Goal: Task Accomplishment & Management: Use online tool/utility

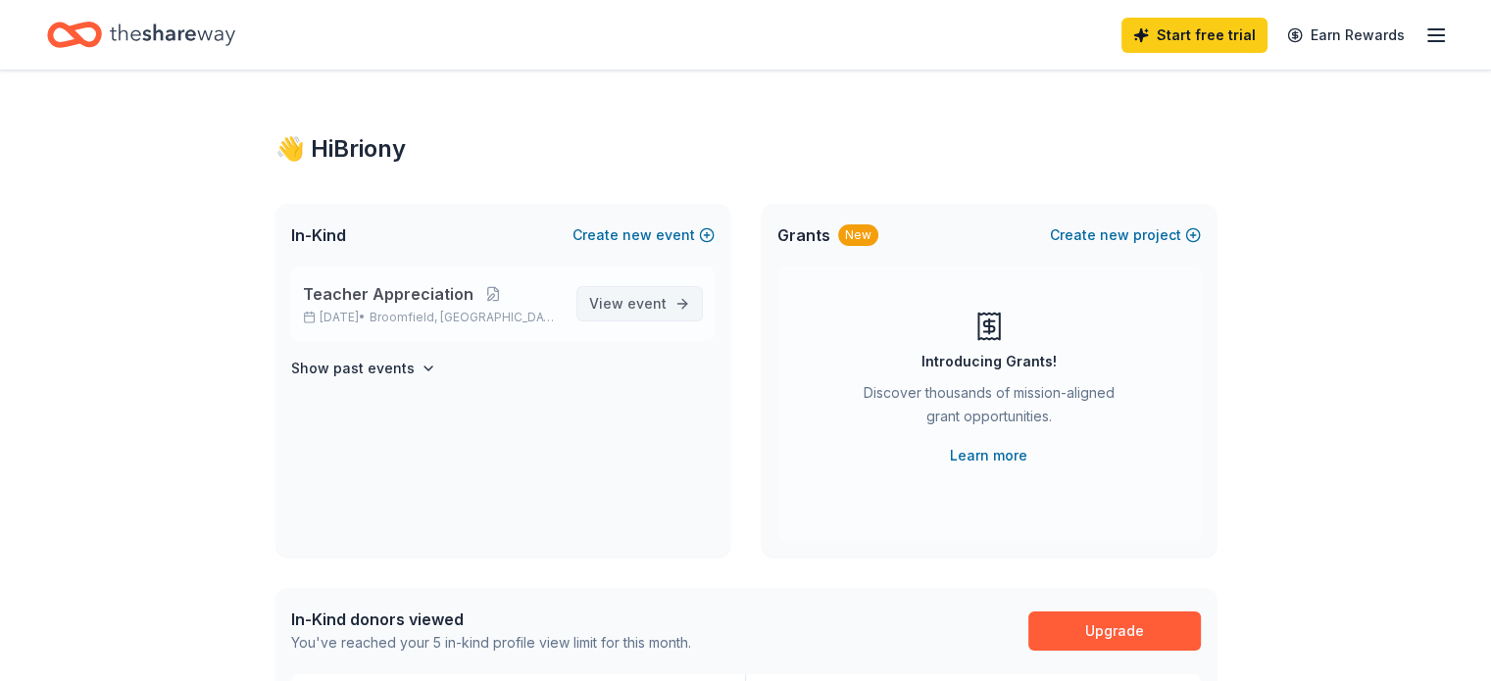
click at [631, 295] on span "event" at bounding box center [647, 303] width 39 height 17
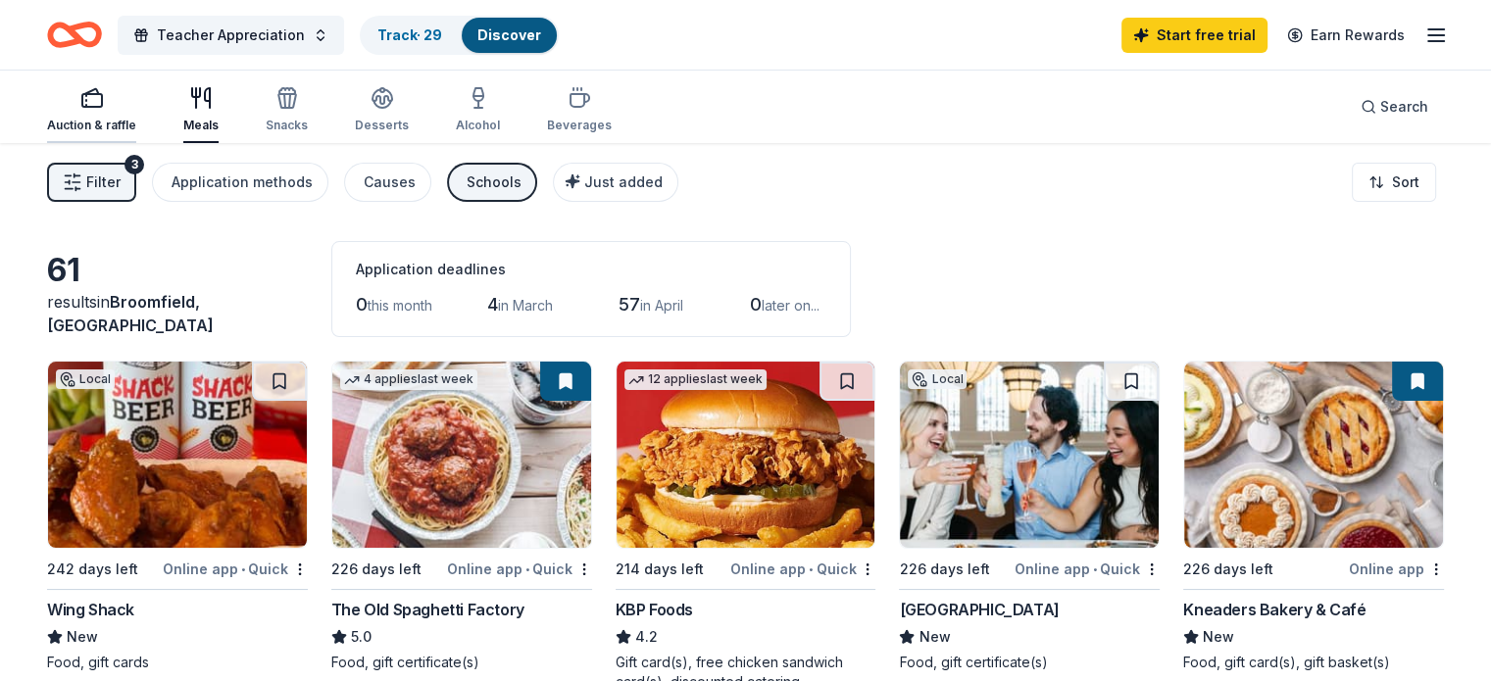
click at [136, 114] on div "Auction & raffle" at bounding box center [91, 109] width 89 height 47
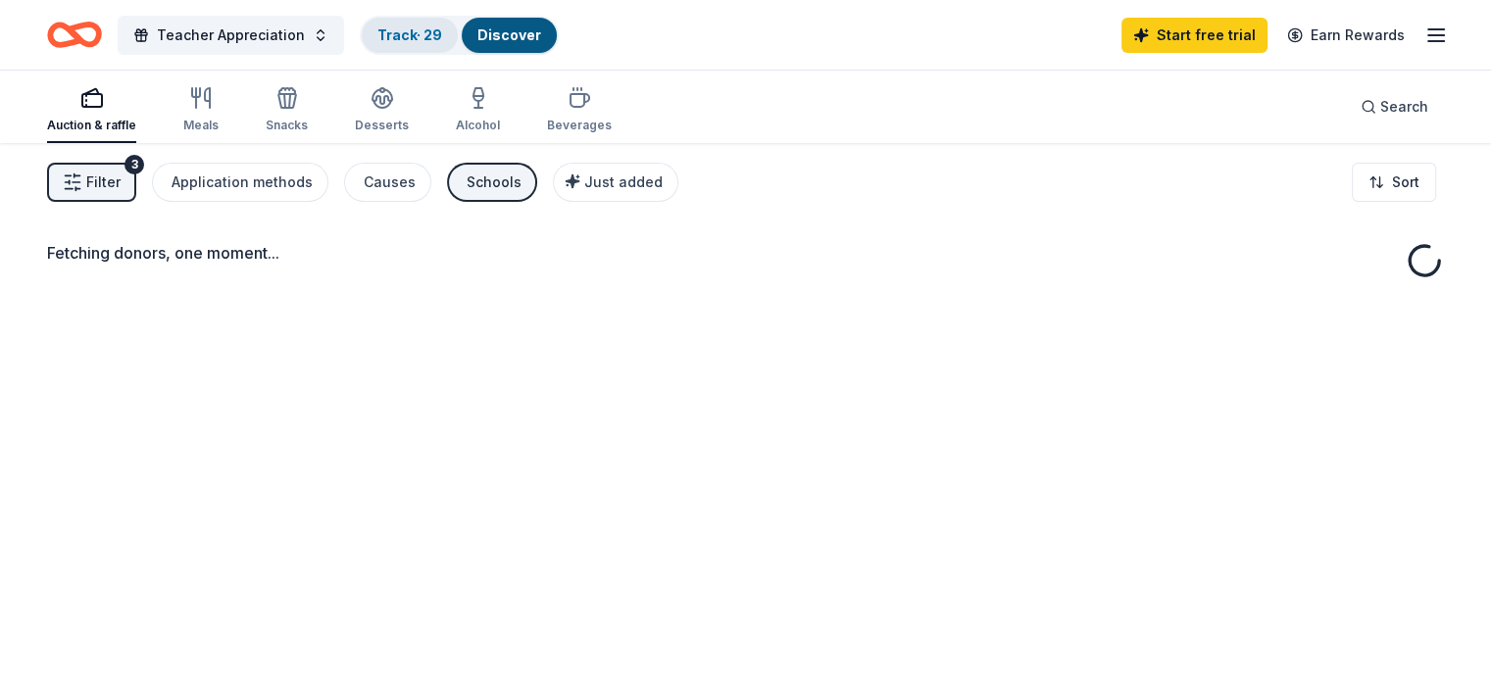
click at [435, 34] on link "Track · 29" at bounding box center [410, 34] width 65 height 17
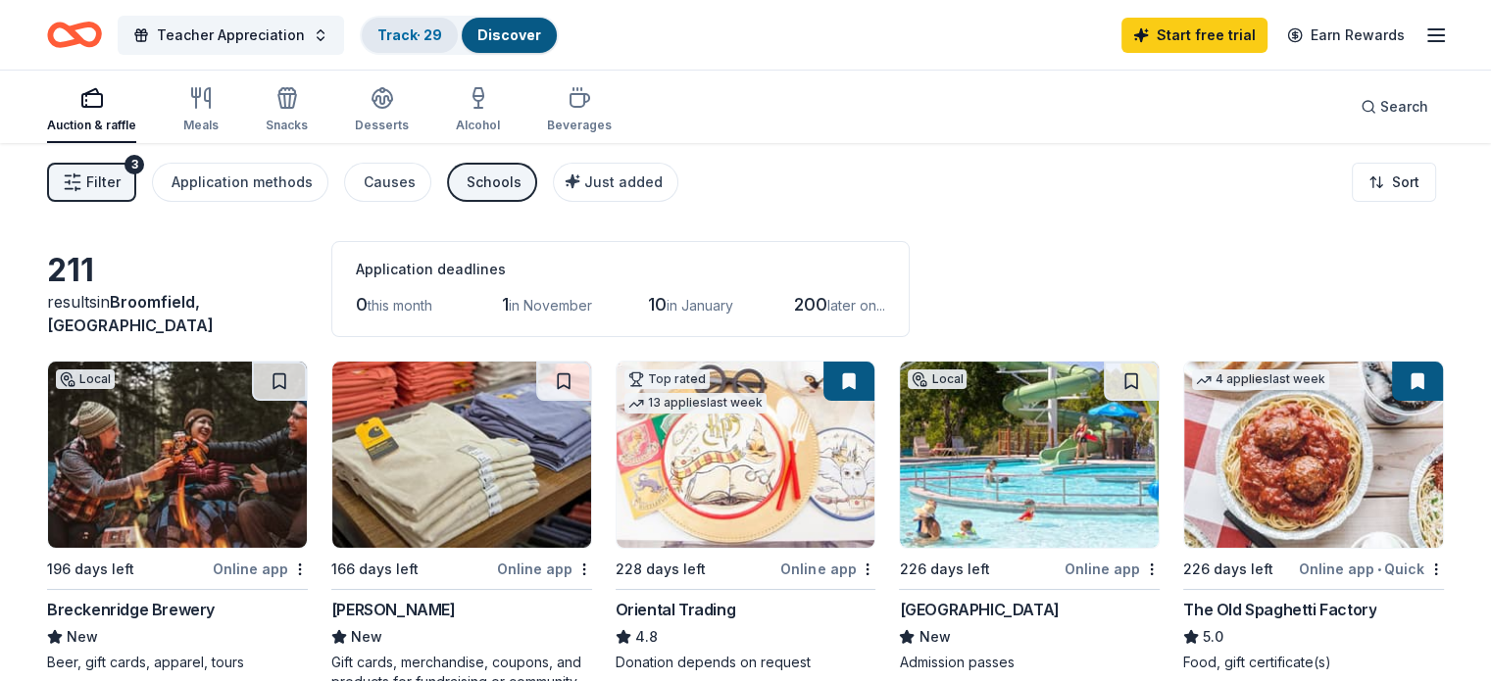
click at [435, 34] on link "Track · 29" at bounding box center [410, 34] width 65 height 17
click at [452, 16] on button "Track · 29 Discover" at bounding box center [459, 35] width 199 height 39
click at [440, 39] on link "Track · 29" at bounding box center [410, 34] width 65 height 17
click at [439, 39] on link "Track · 29" at bounding box center [410, 34] width 65 height 17
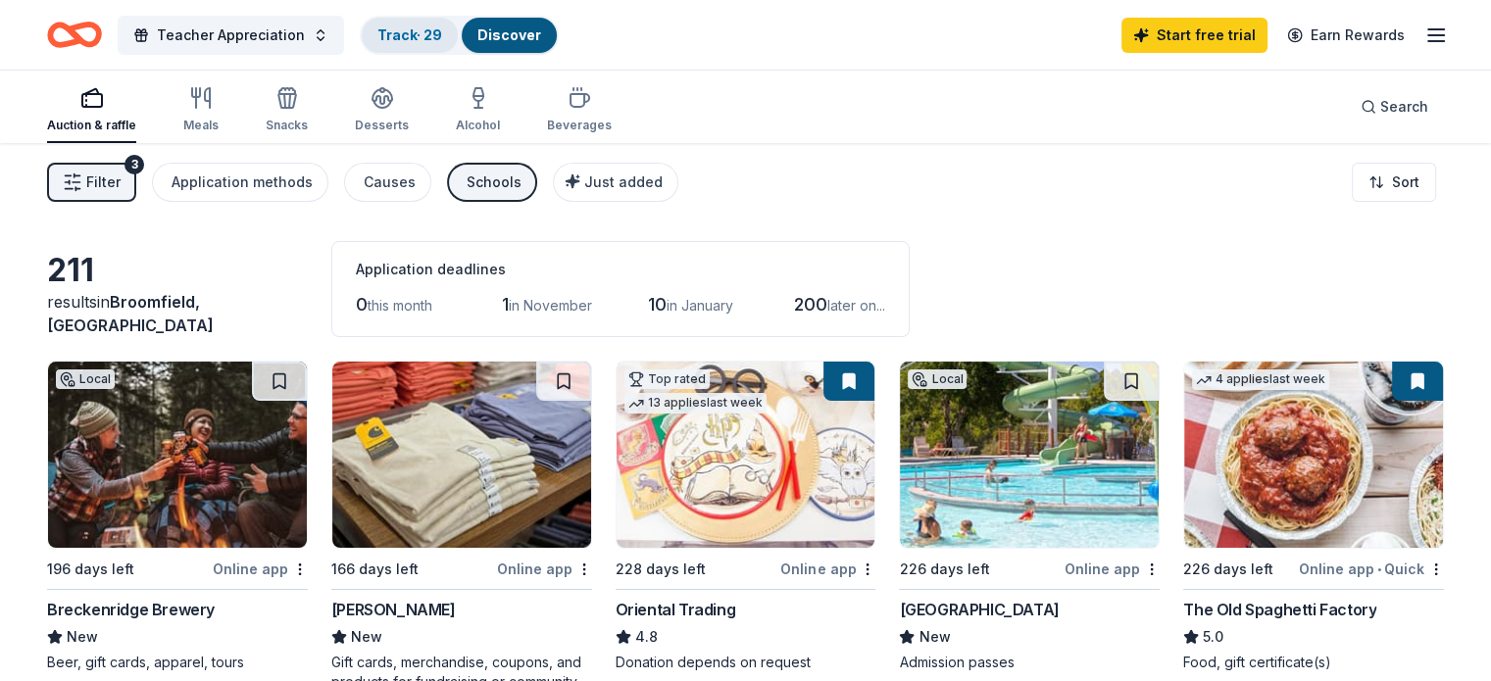
click at [416, 38] on link "Track · 29" at bounding box center [410, 34] width 65 height 17
click at [557, 39] on div "Discover" at bounding box center [509, 35] width 95 height 35
click at [435, 56] on div "Teacher Appreciation Track · 29 Discover" at bounding box center [303, 35] width 512 height 46
click at [428, 48] on div "Track · 29" at bounding box center [410, 35] width 96 height 35
click at [427, 31] on link "Track · 29" at bounding box center [410, 34] width 65 height 17
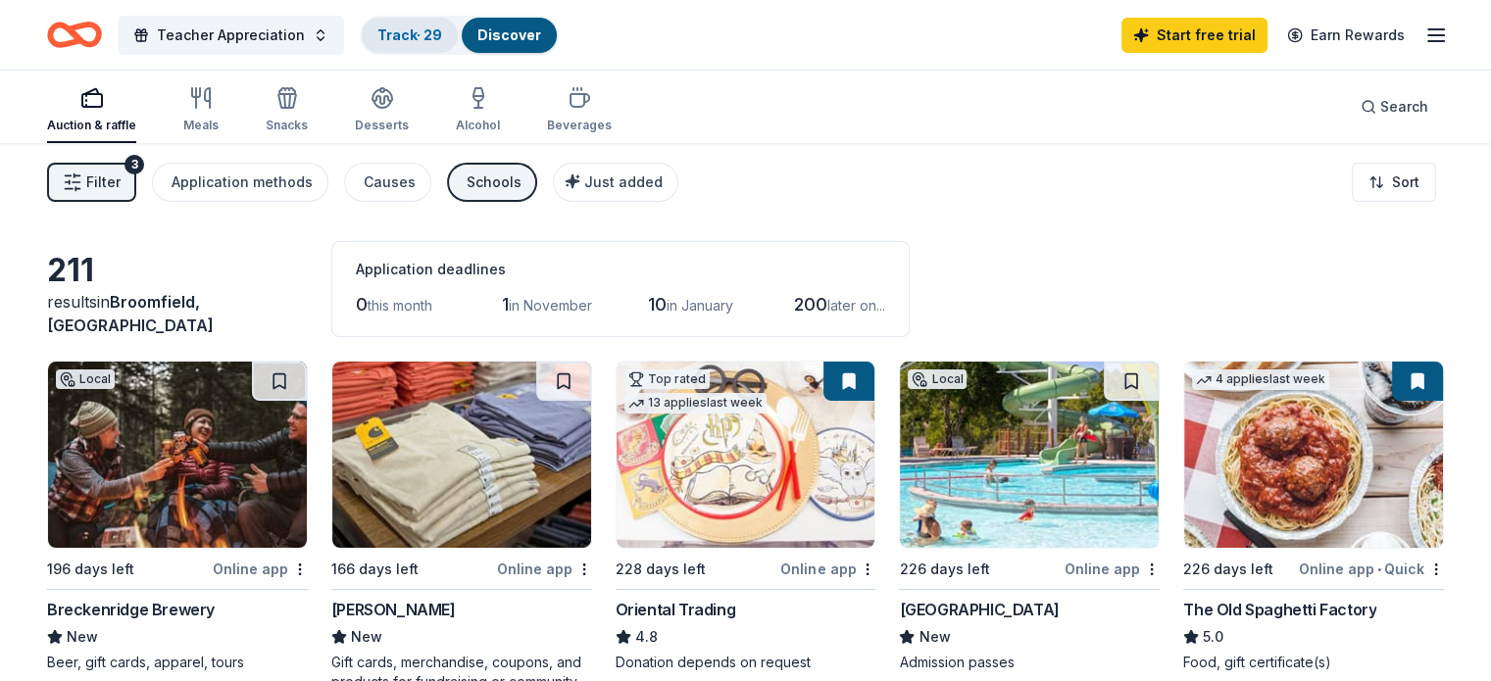
click at [427, 31] on link "Track · 29" at bounding box center [410, 34] width 65 height 17
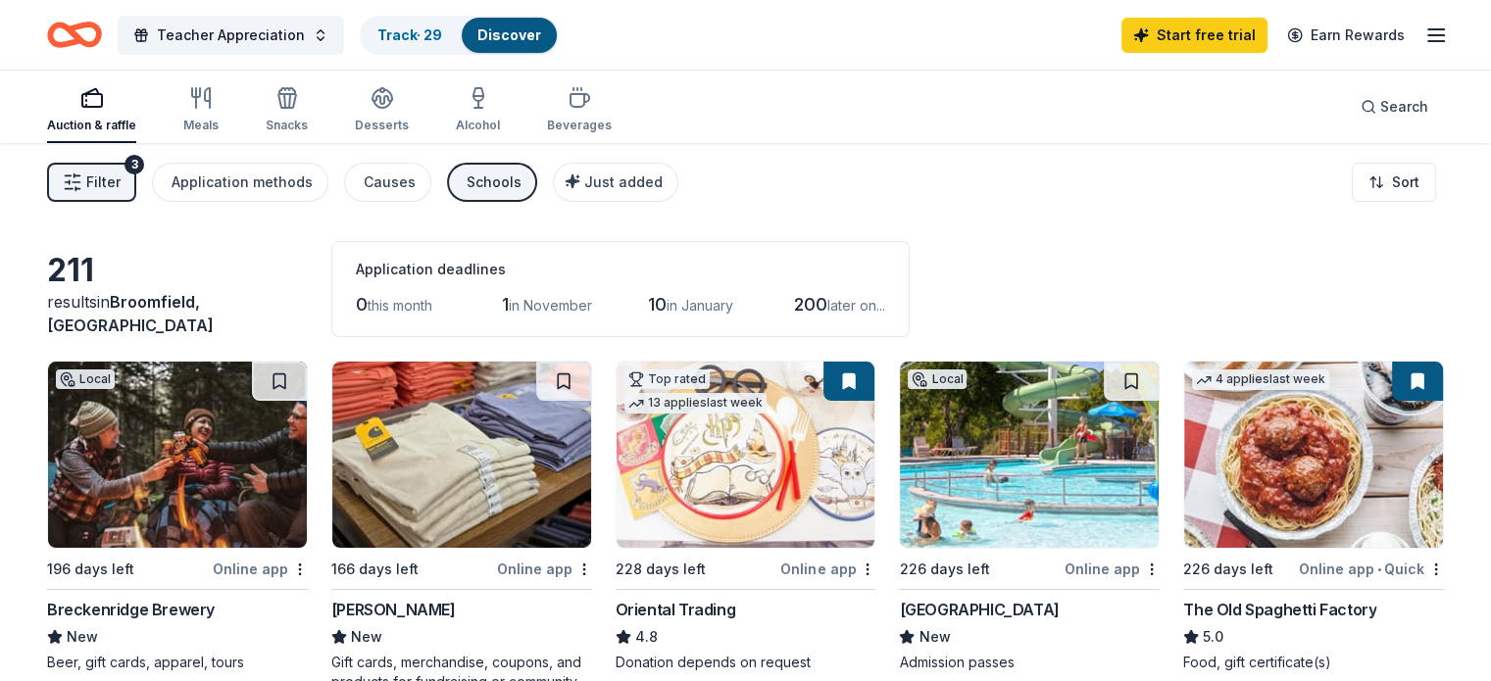
click at [121, 177] on span "Filter" at bounding box center [103, 183] width 34 height 24
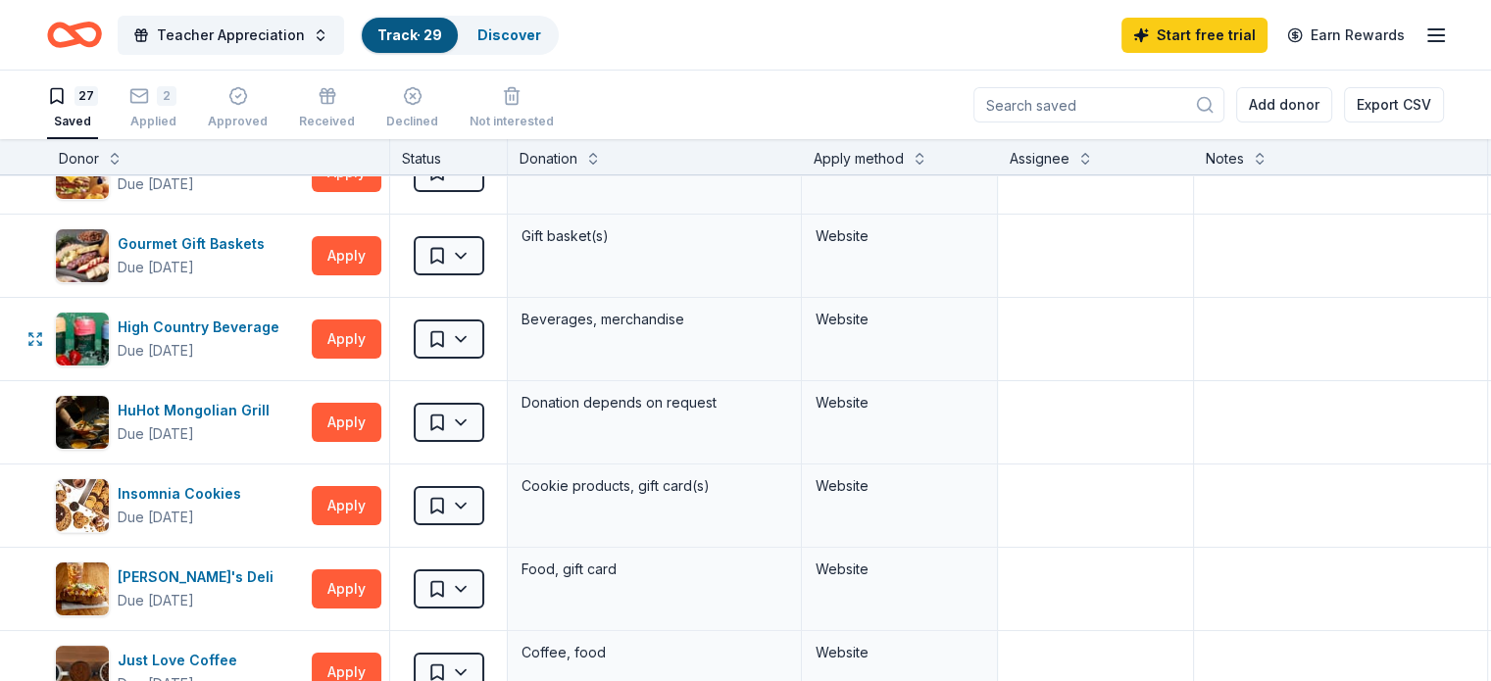
scroll to position [196, 0]
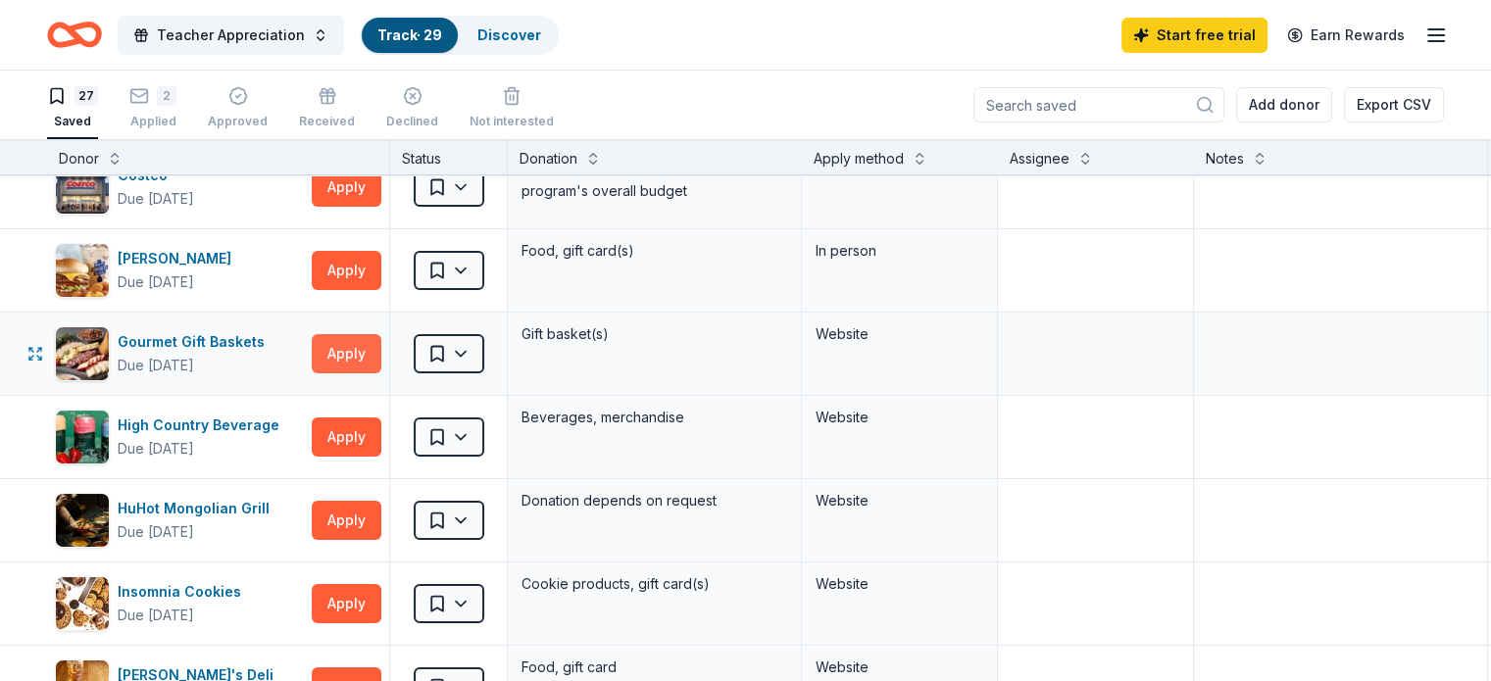
click at [381, 347] on button "Apply" at bounding box center [347, 353] width 70 height 39
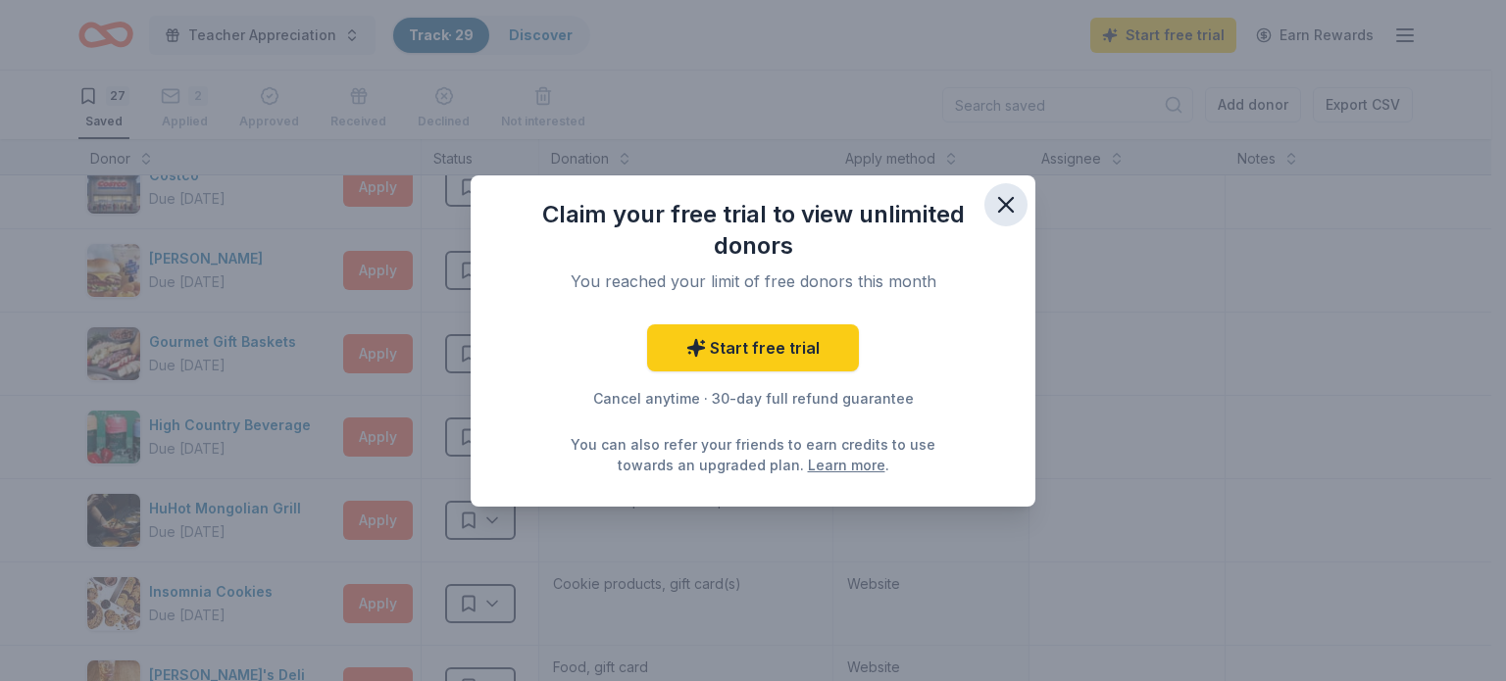
click at [1011, 211] on icon "button" at bounding box center [1006, 205] width 14 height 14
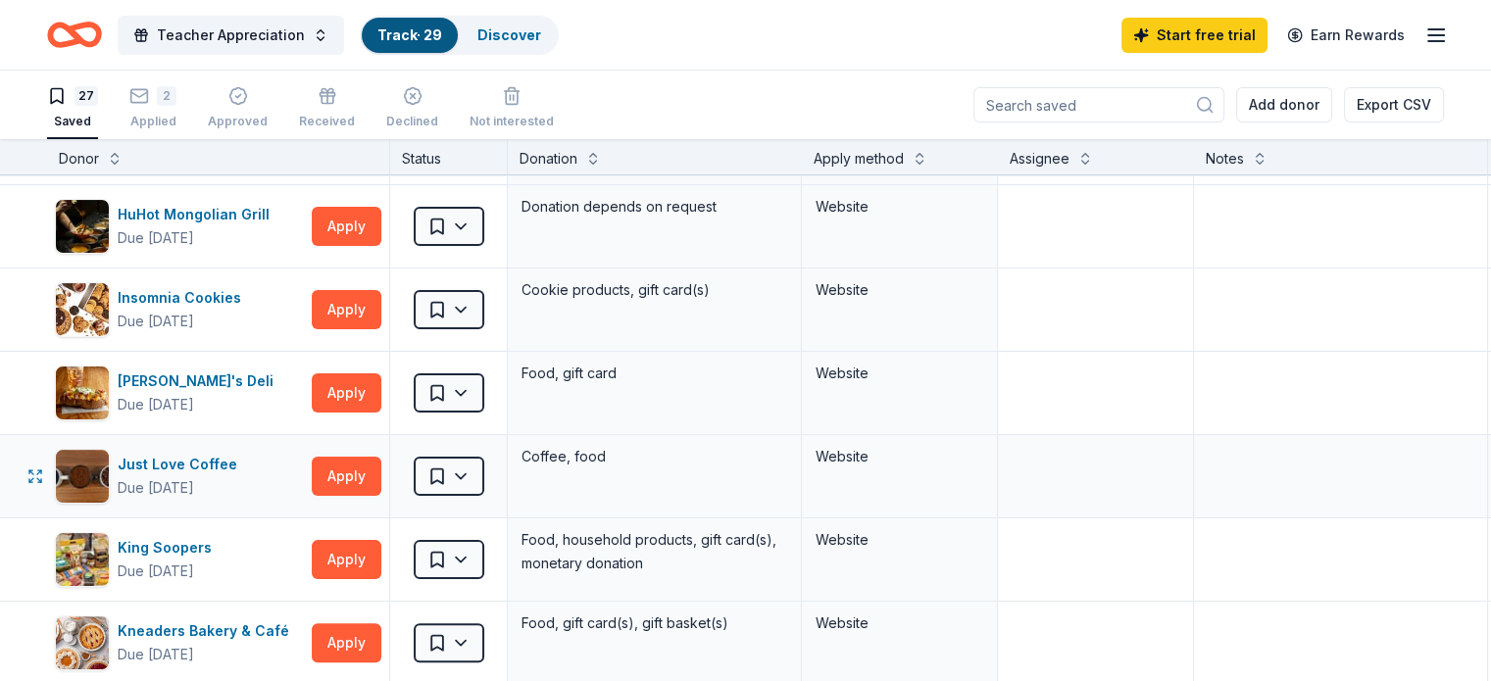
scroll to position [0, 0]
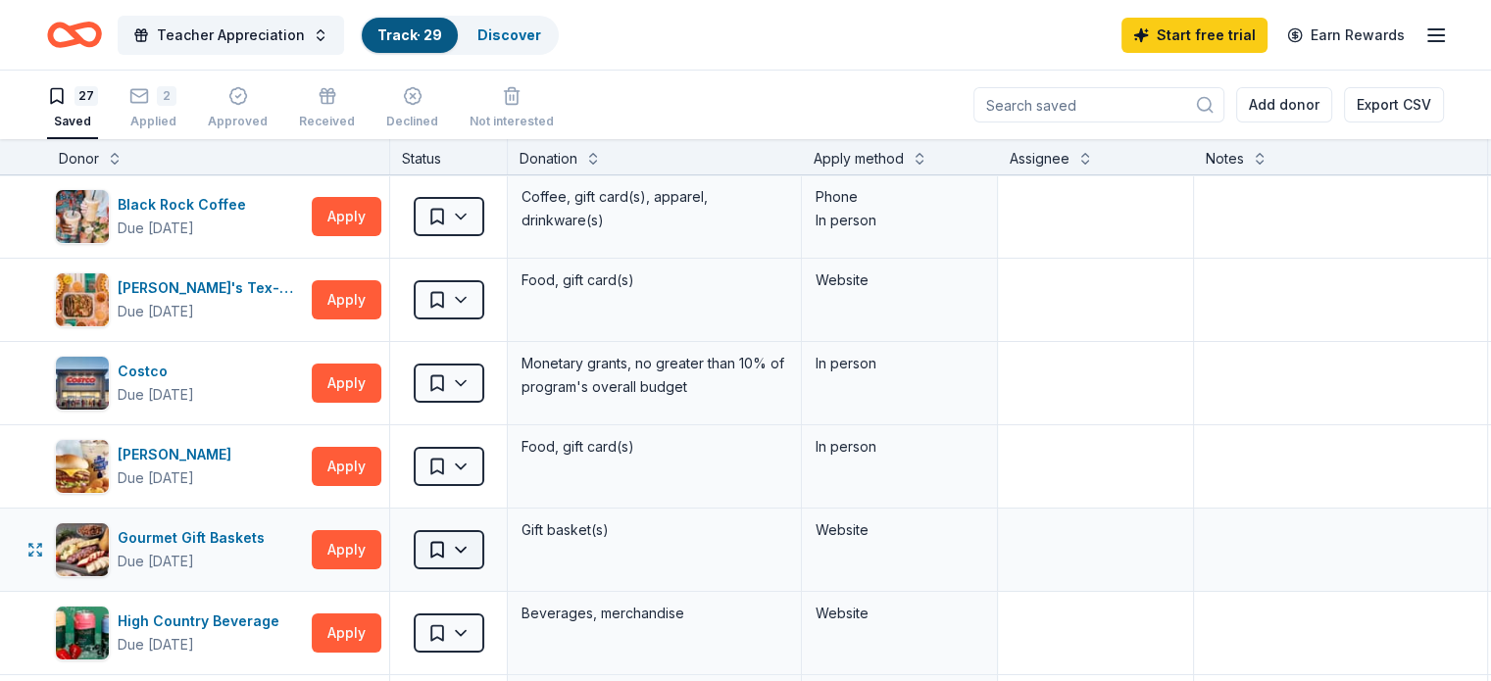
click at [482, 545] on html "Teacher Appreciation Track · 29 Discover Start free trial Earn Rewards 27 Saved…" at bounding box center [745, 340] width 1491 height 681
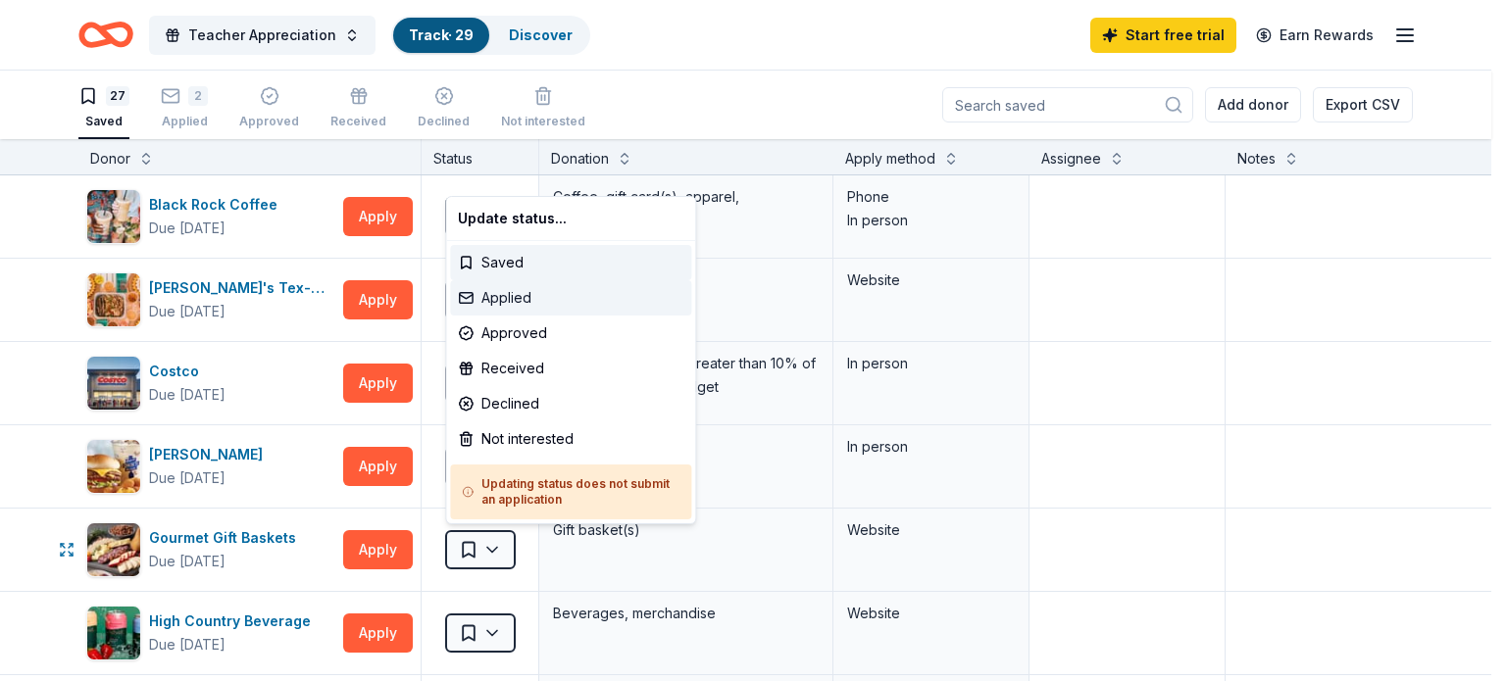
click at [537, 301] on div "Applied" at bounding box center [570, 297] width 241 height 35
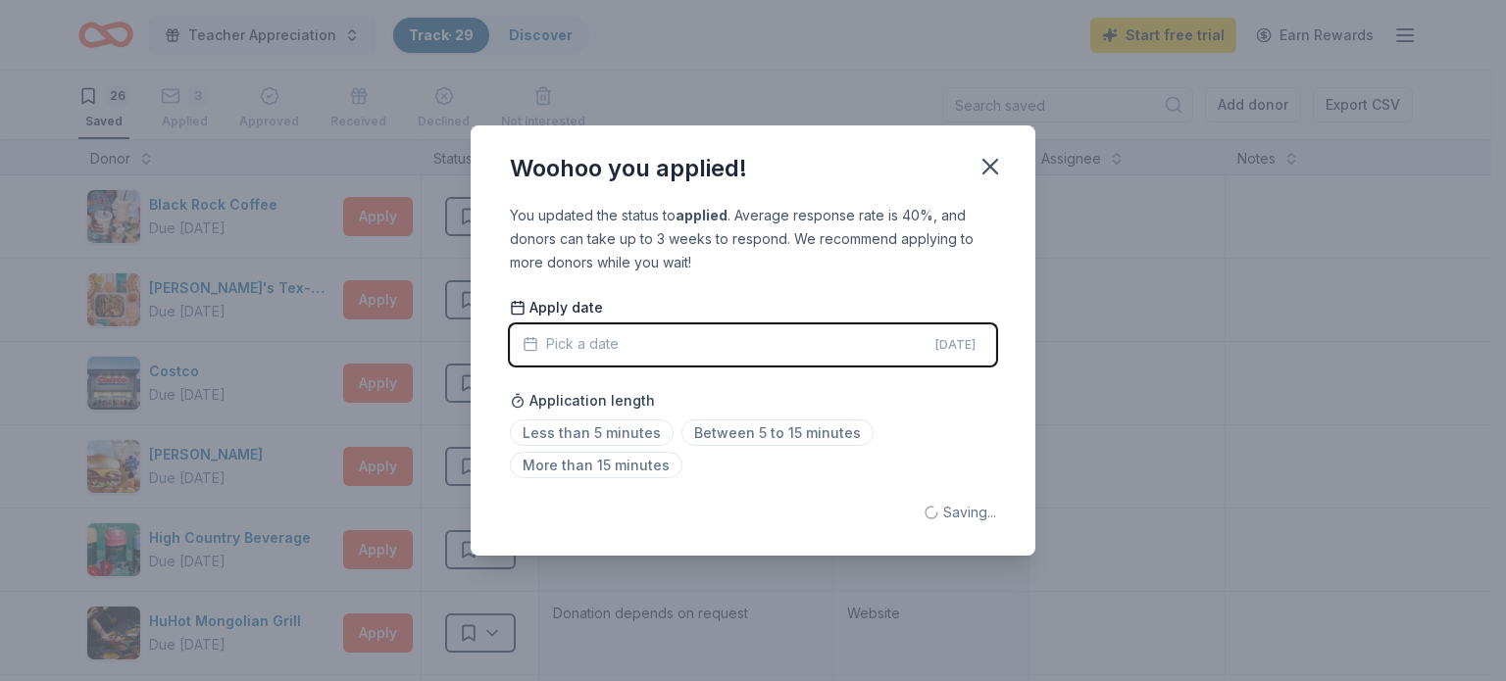
click at [577, 344] on span "Pick a date" at bounding box center [571, 344] width 96 height 24
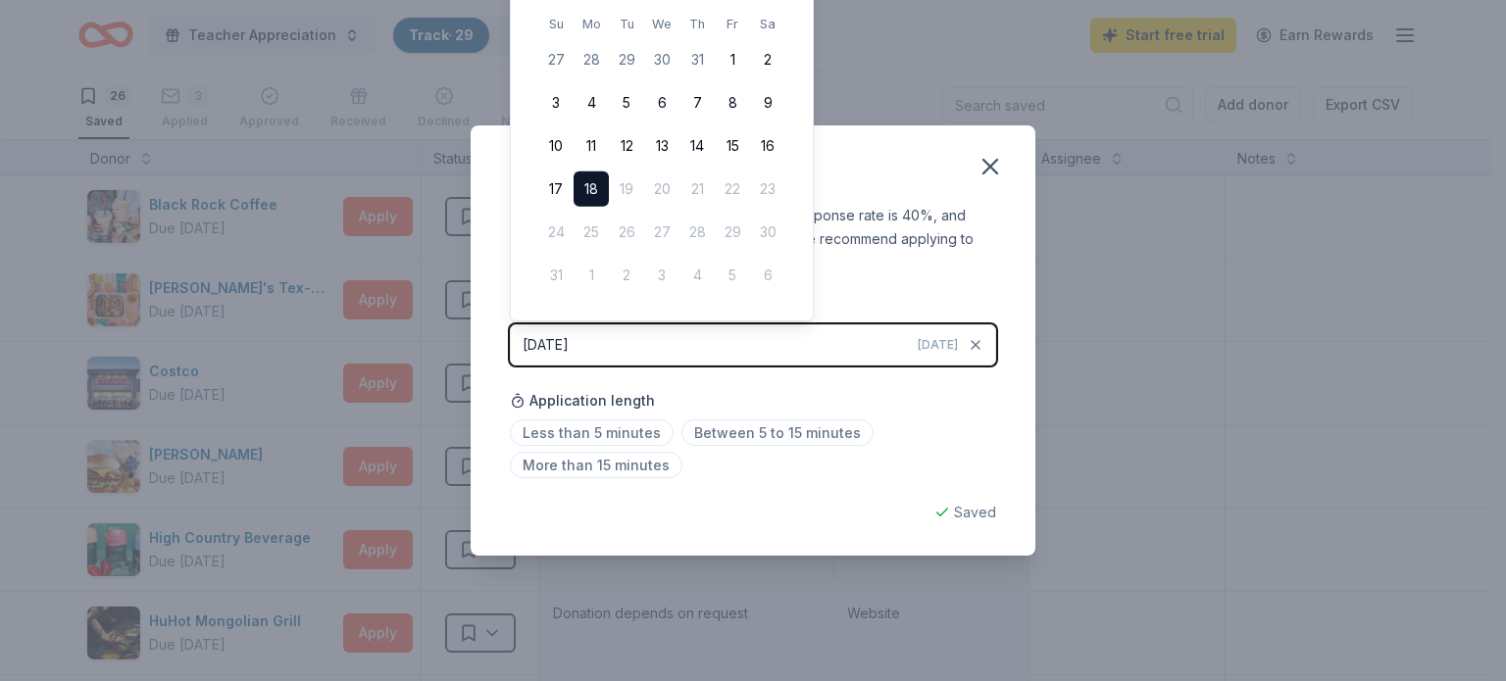
click at [595, 189] on button "18" at bounding box center [591, 189] width 35 height 35
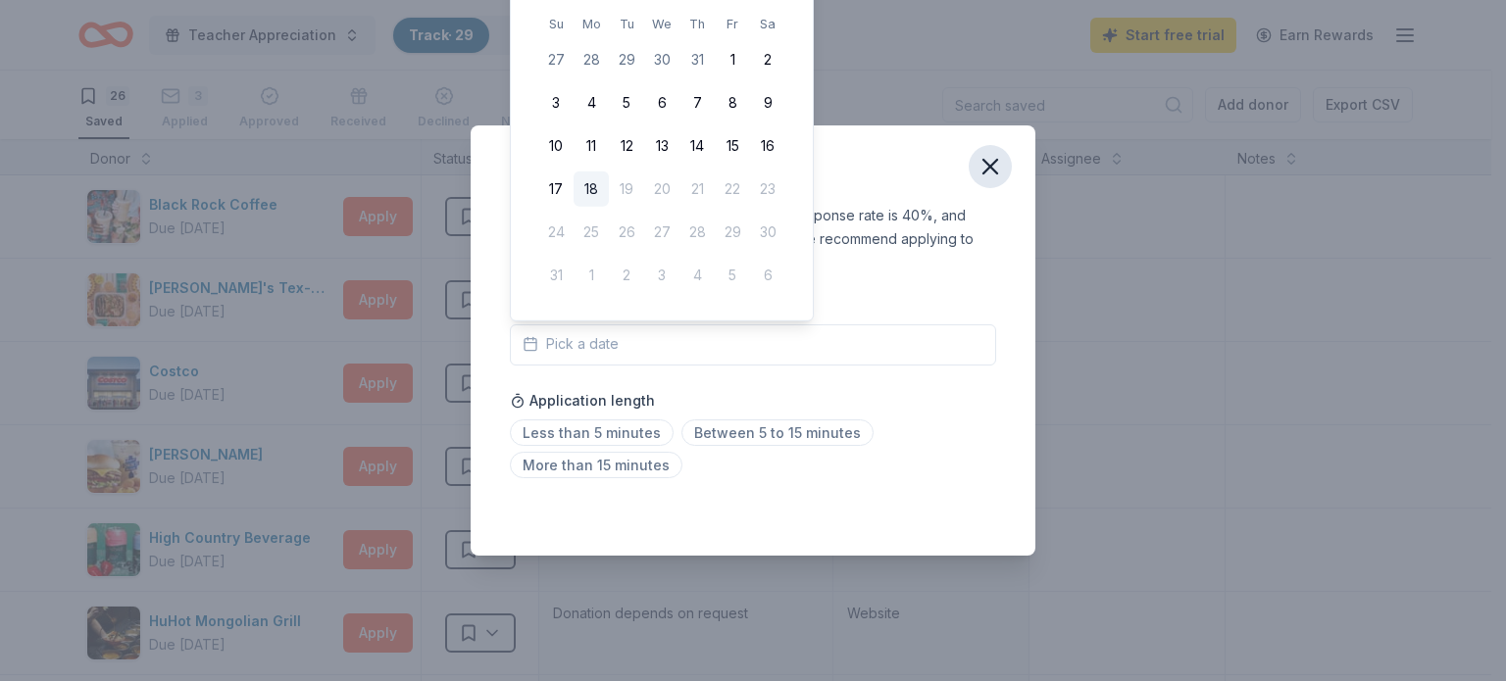
click at [988, 171] on icon "button" at bounding box center [990, 166] width 27 height 27
